Goal: Navigation & Orientation: Find specific page/section

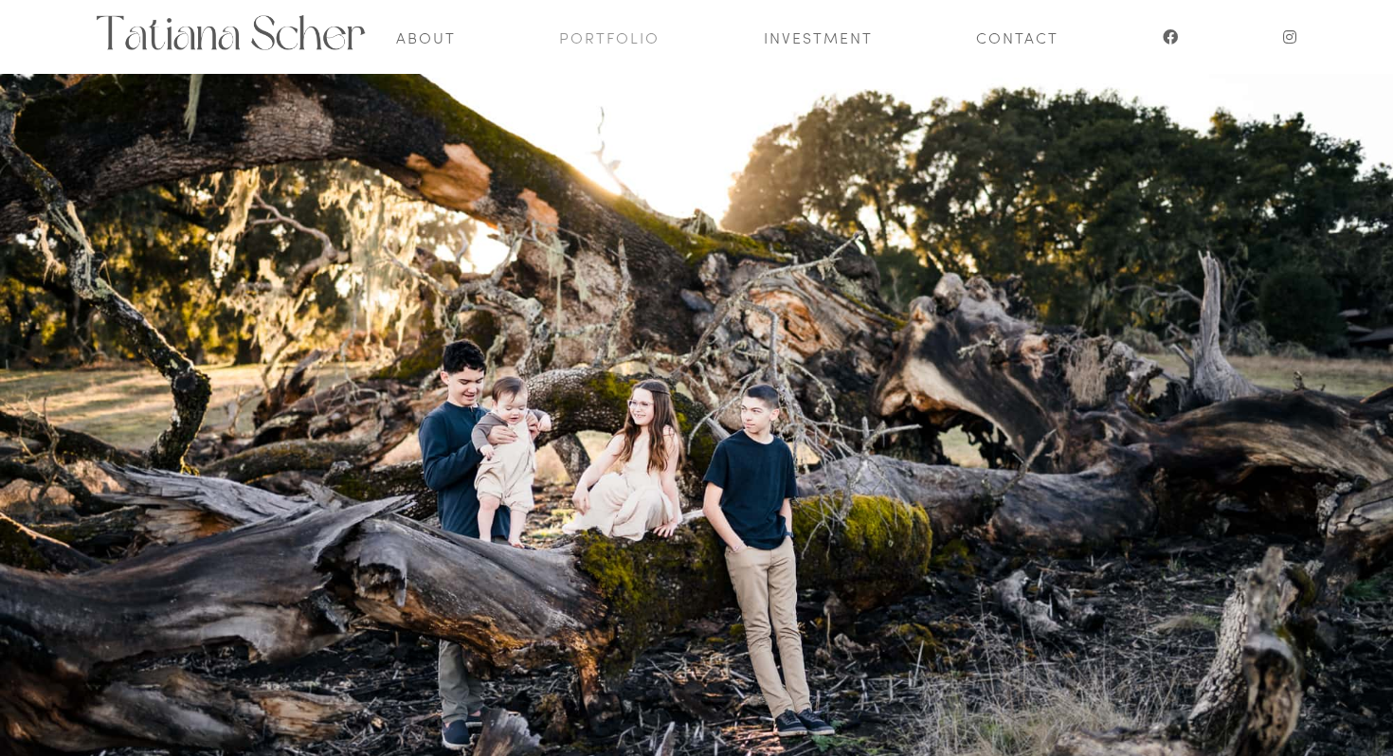
click at [616, 28] on link "Portfolio" at bounding box center [609, 37] width 100 height 74
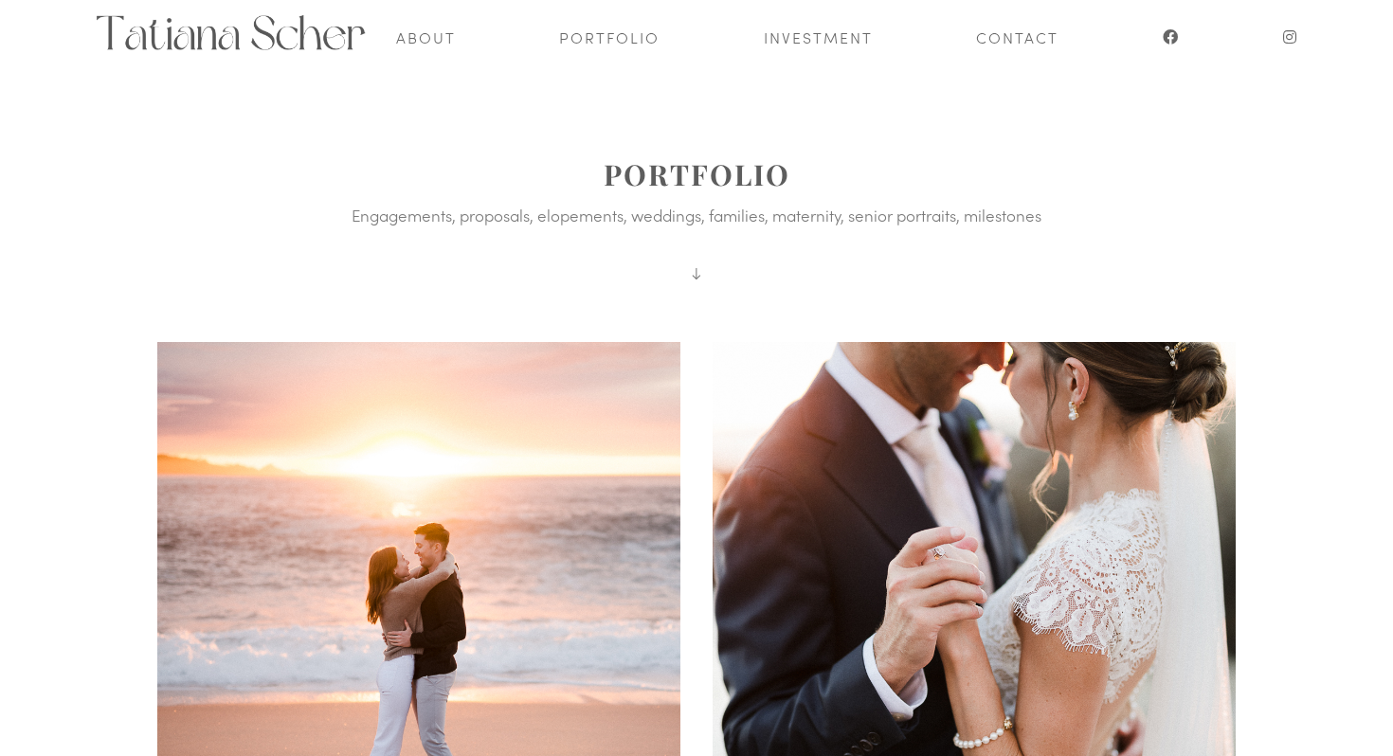
scroll to position [9, 0]
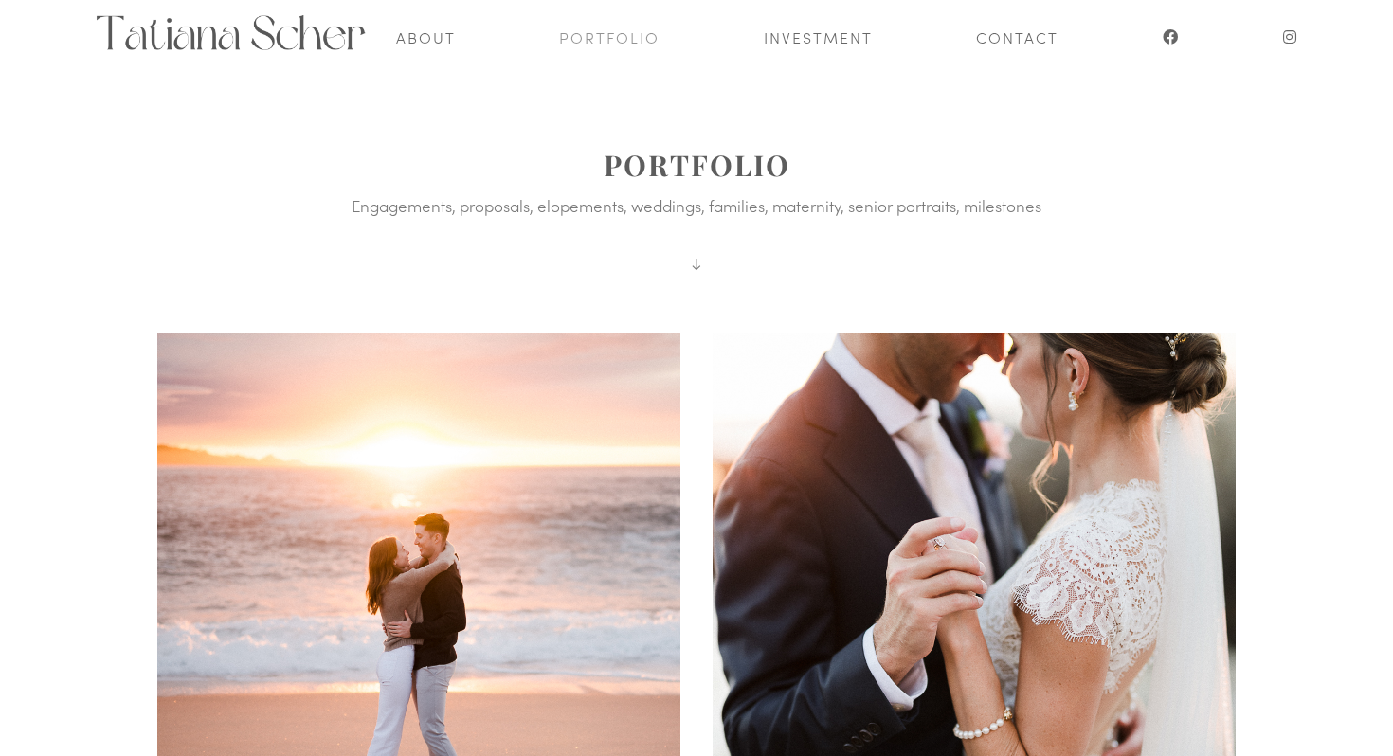
click at [636, 46] on link "Portfolio" at bounding box center [609, 37] width 100 height 74
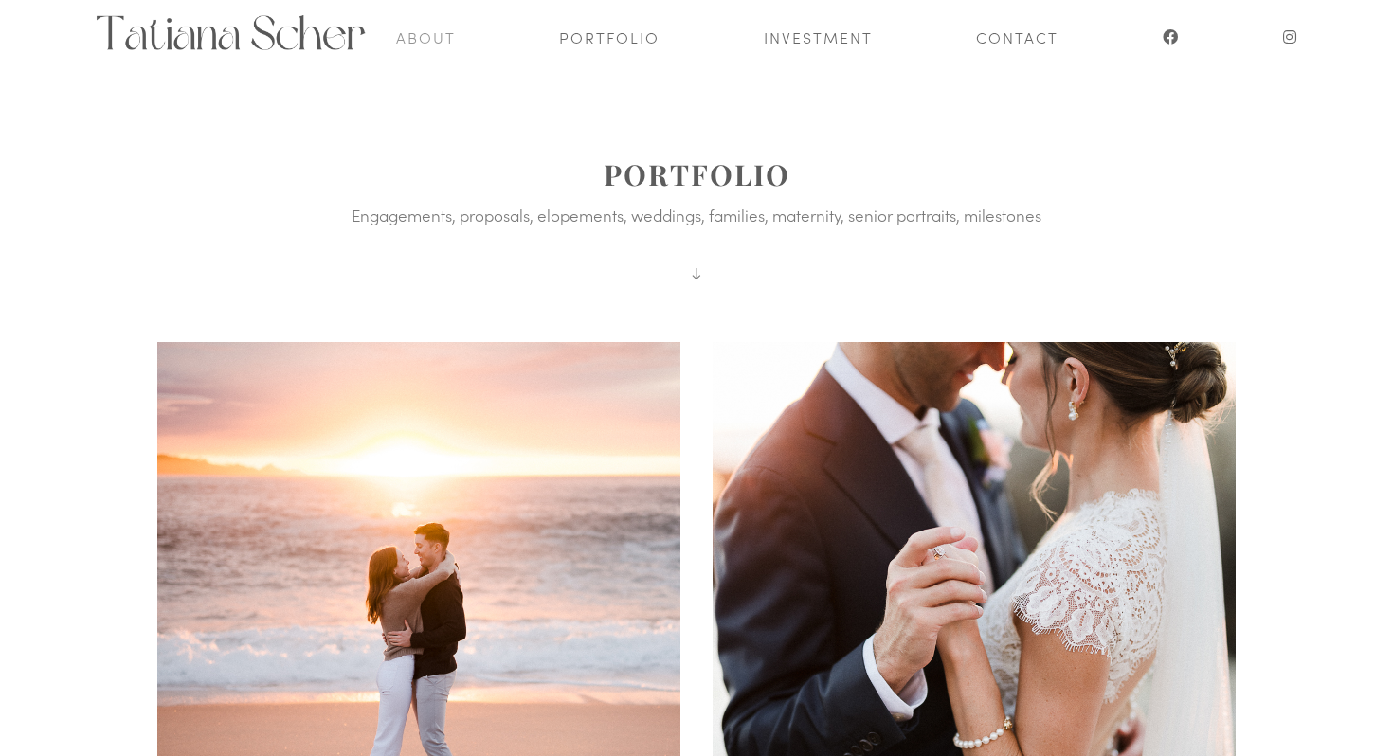
click at [438, 34] on link "About" at bounding box center [426, 37] width 60 height 74
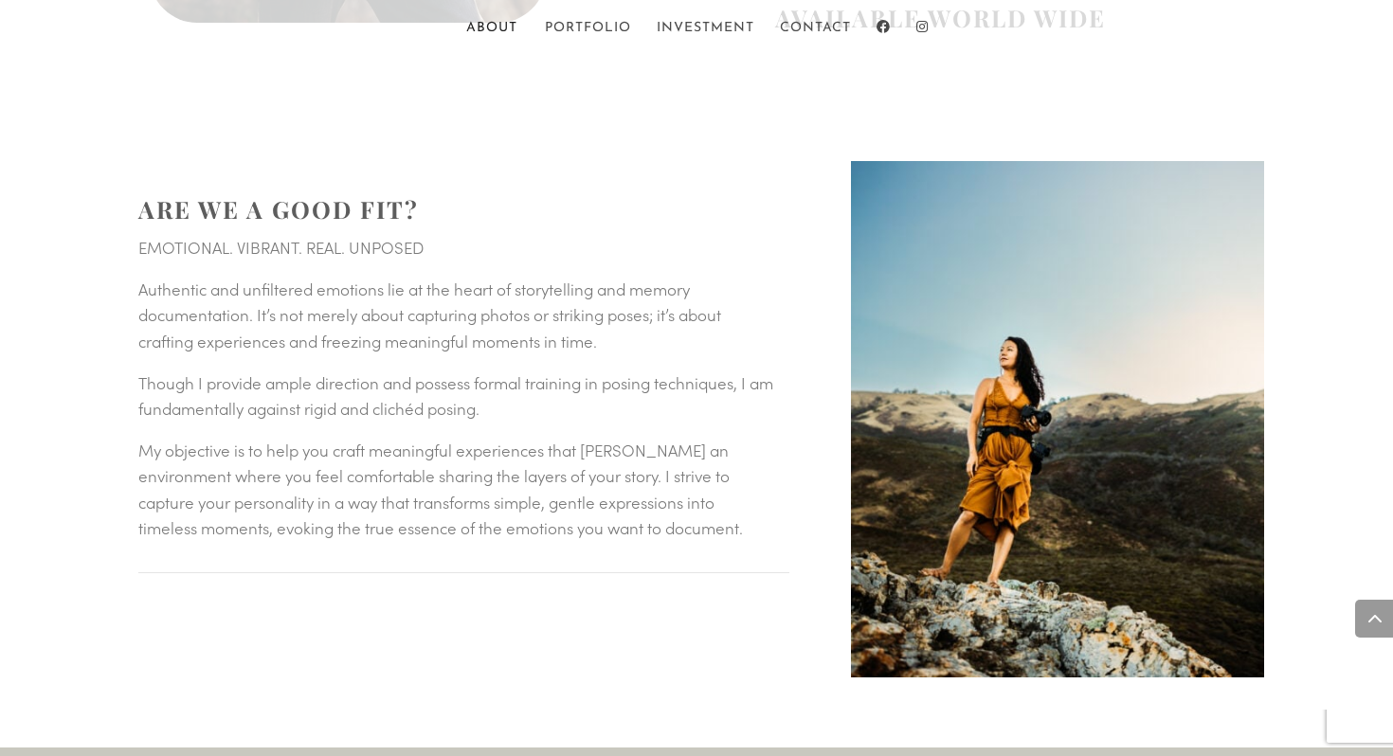
scroll to position [1323, 0]
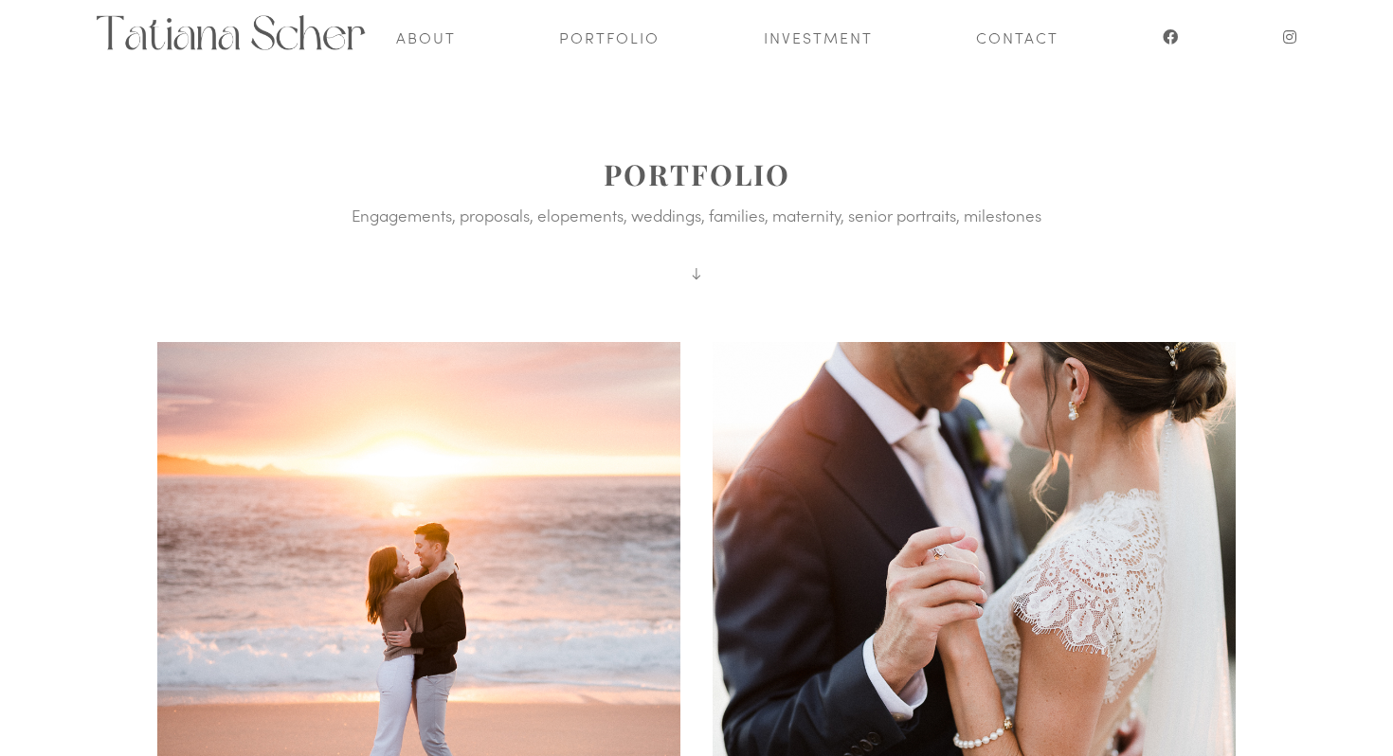
click at [695, 284] on p "↓" at bounding box center [696, 274] width 1115 height 26
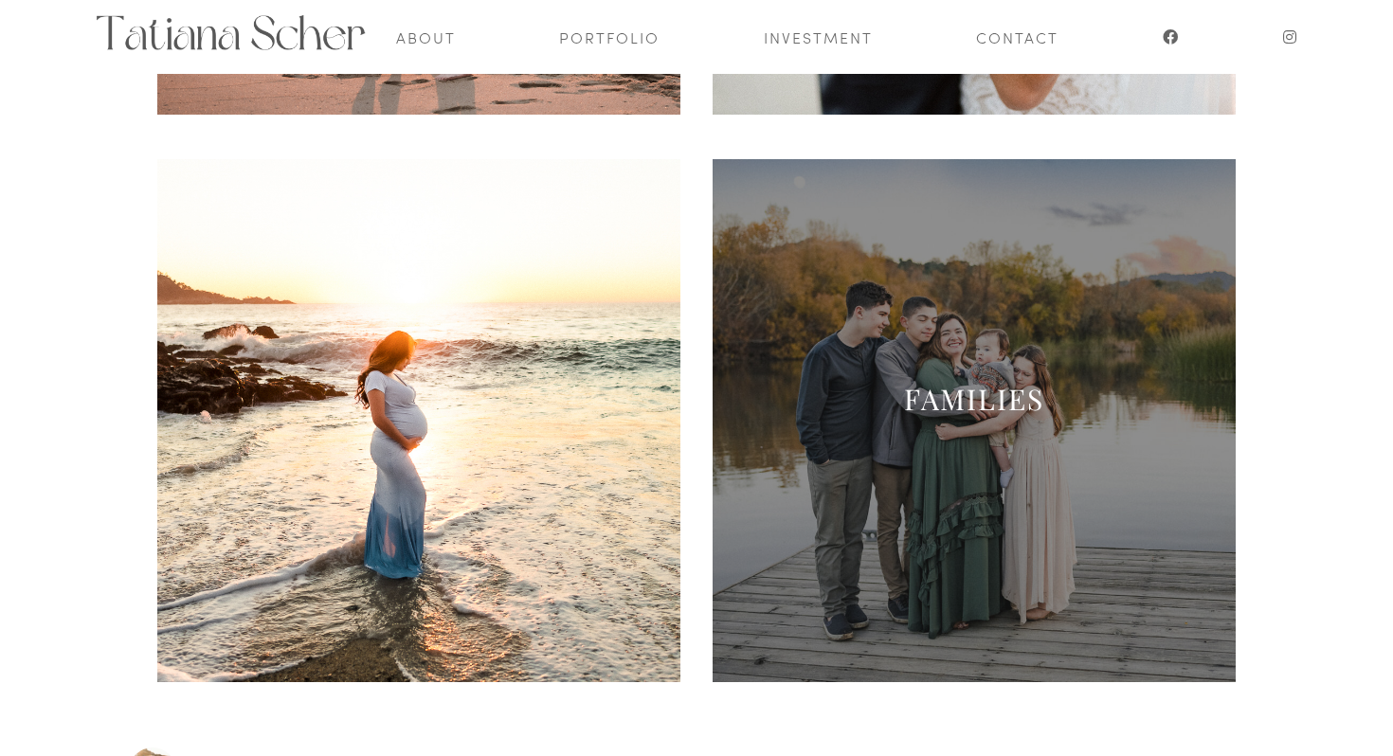
scroll to position [754, 0]
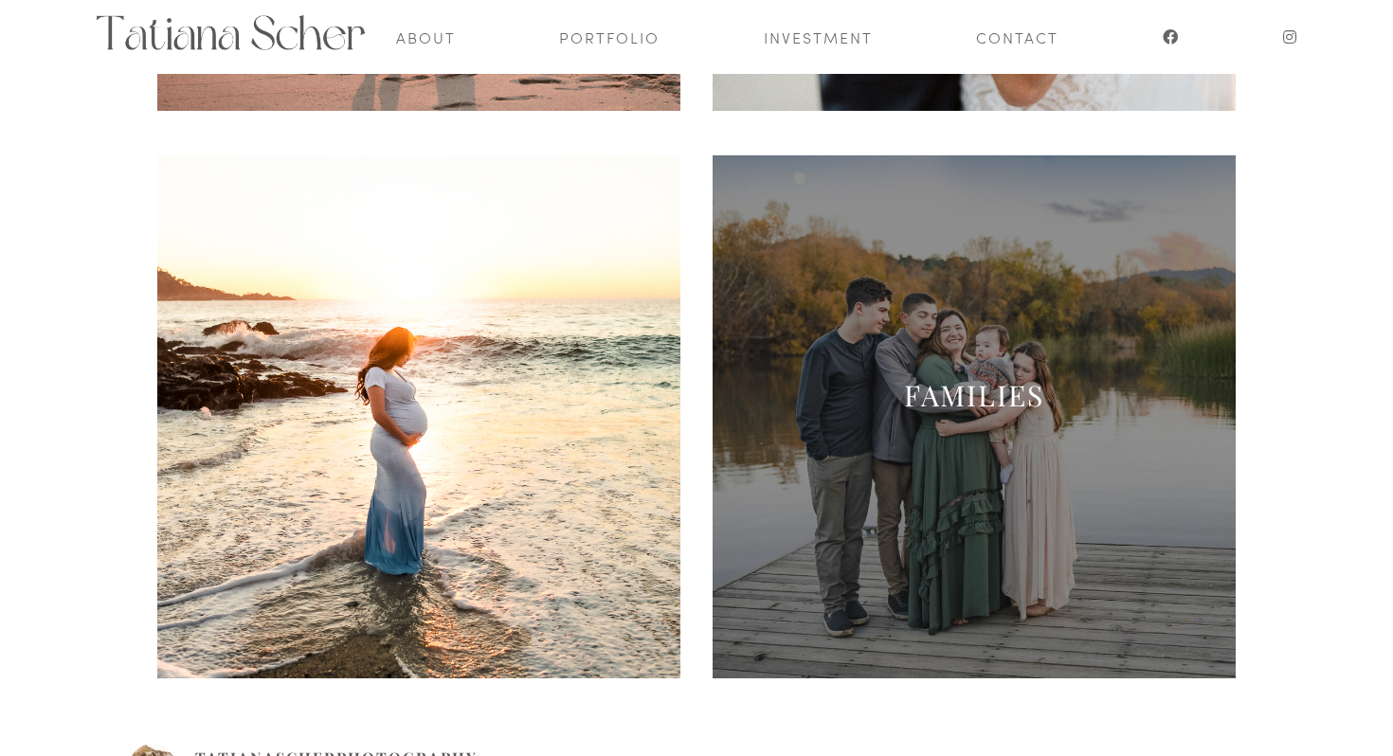
click at [984, 390] on link "Families" at bounding box center [974, 395] width 140 height 38
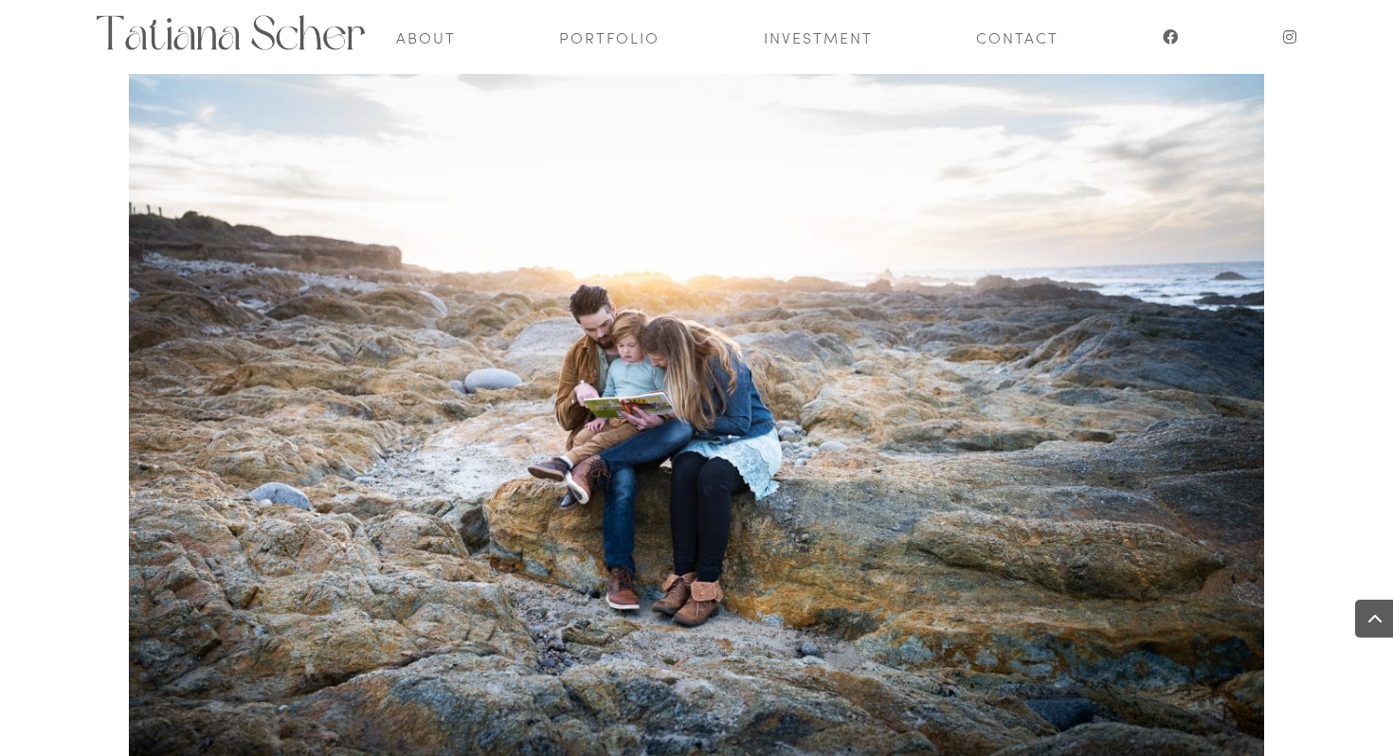
scroll to position [39240, 0]
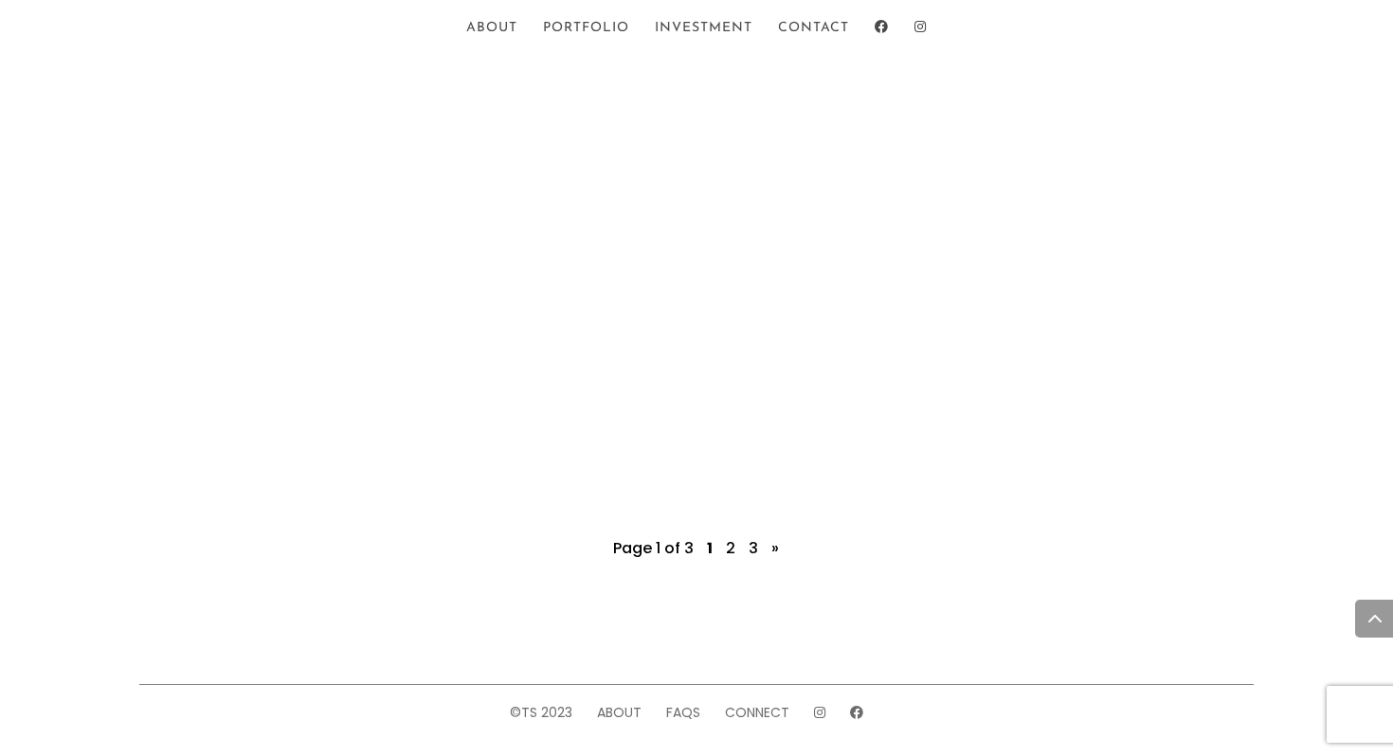
scroll to position [4471, 0]
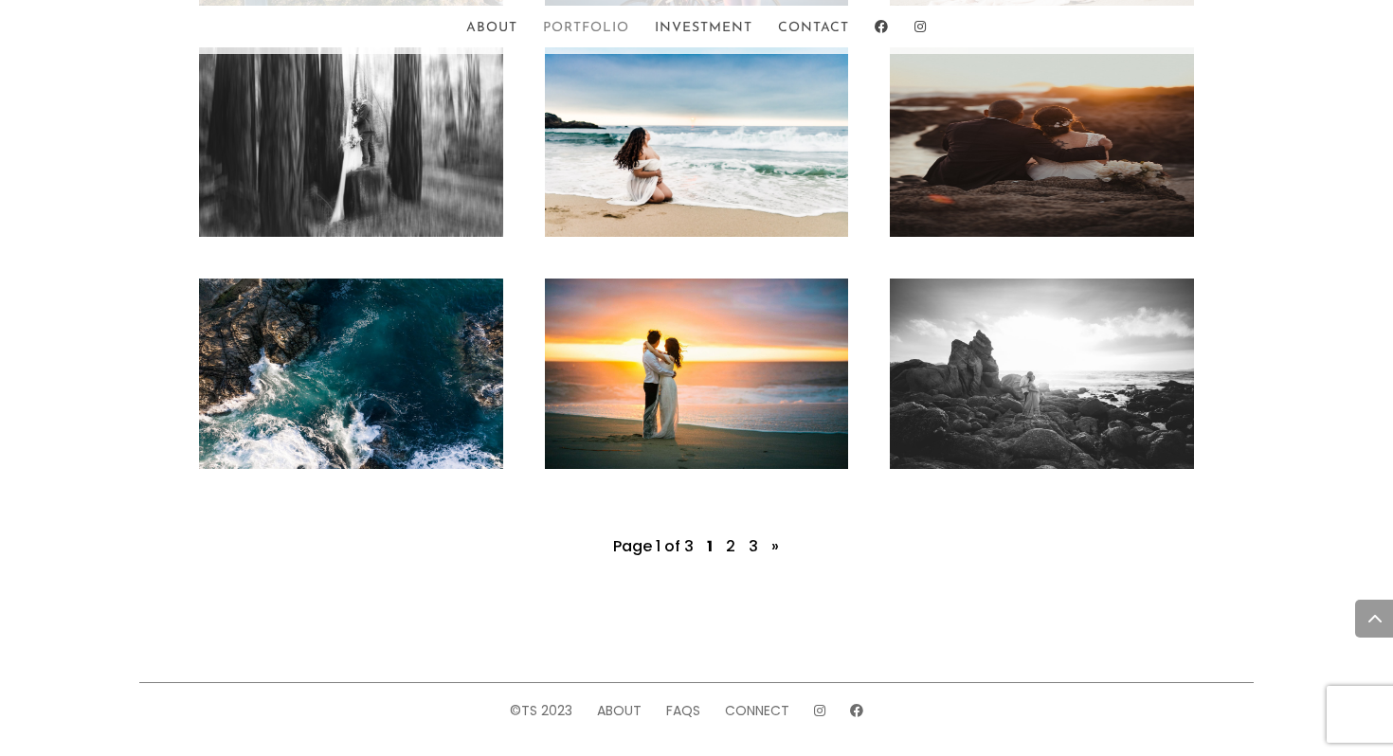
click at [622, 26] on link "Portfolio" at bounding box center [586, 38] width 86 height 32
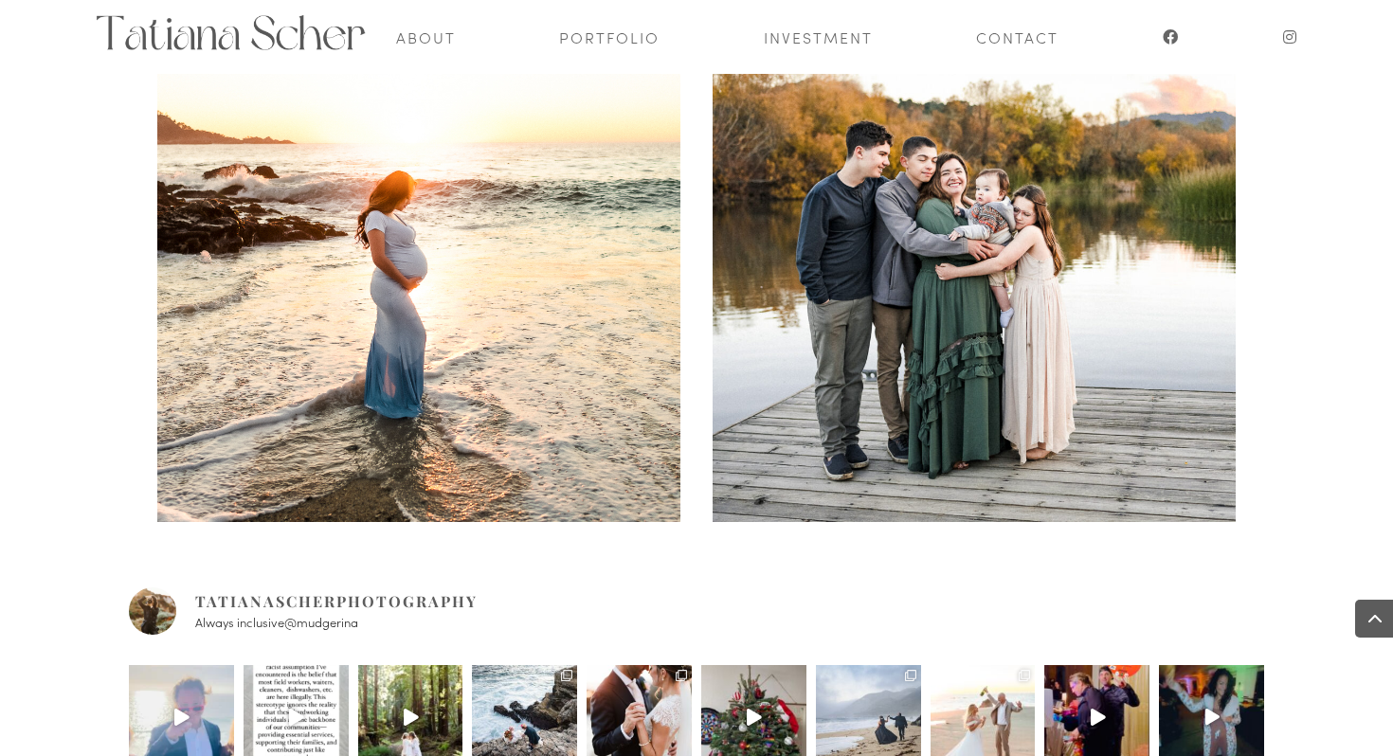
scroll to position [1164, 0]
